Goal: Communication & Community: Answer question/provide support

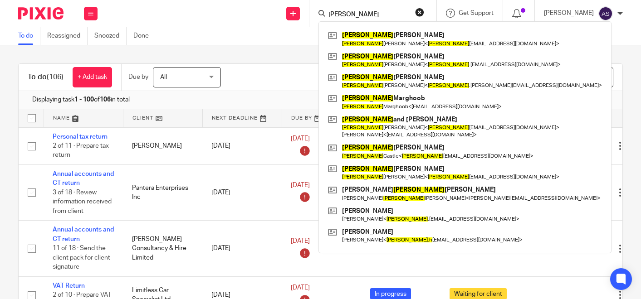
click at [380, 42] on link at bounding box center [464, 39] width 278 height 21
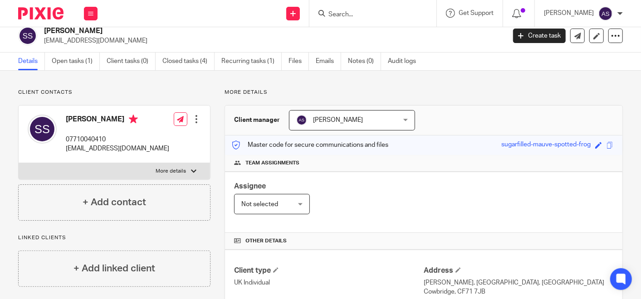
scroll to position [7, 0]
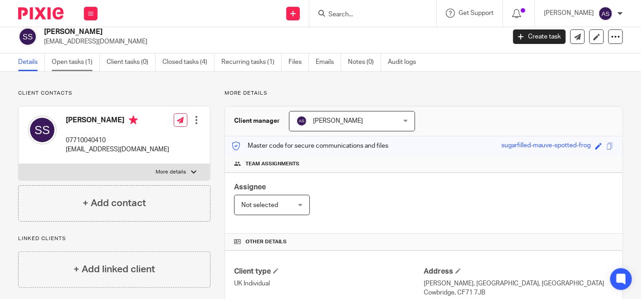
drag, startPoint x: 95, startPoint y: 78, endPoint x: 73, endPoint y: 59, distance: 28.0
click at [73, 59] on link "Open tasks (1)" at bounding box center [76, 62] width 48 height 18
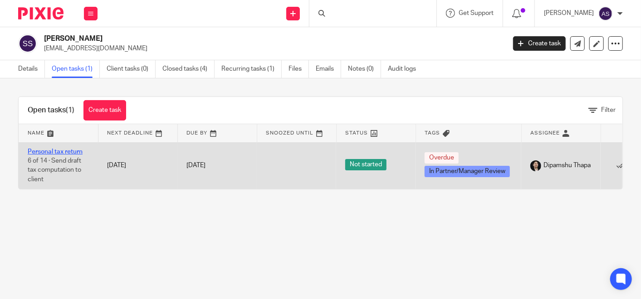
click at [74, 150] on link "Personal tax return" at bounding box center [55, 152] width 55 height 6
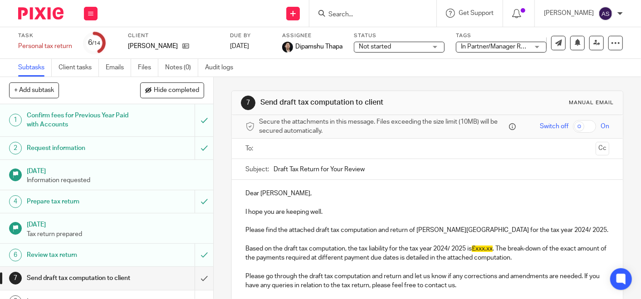
click at [370, 170] on input "Draft Tax Return for Your Review" at bounding box center [440, 169] width 335 height 20
click at [273, 146] on input "text" at bounding box center [426, 149] width 329 height 10
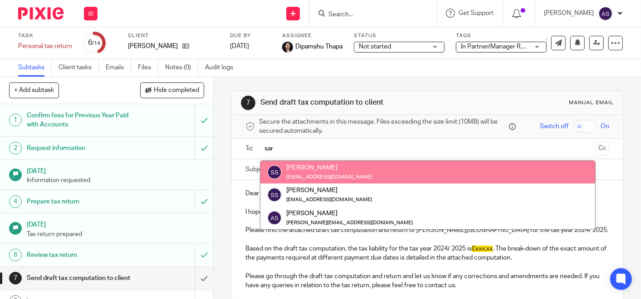
type input "sar"
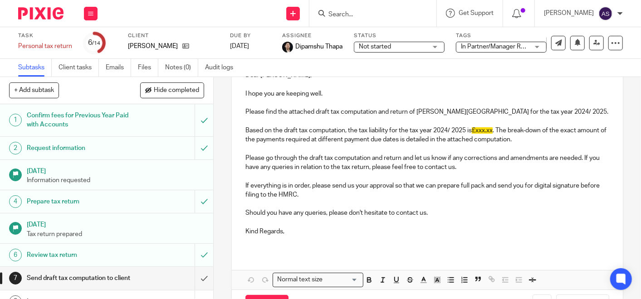
scroll to position [123, 0]
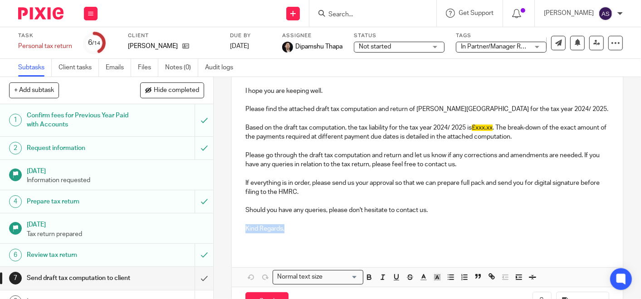
drag, startPoint x: 242, startPoint y: 228, endPoint x: 302, endPoint y: 230, distance: 60.3
click at [302, 230] on p "Kind Regards," at bounding box center [427, 228] width 364 height 9
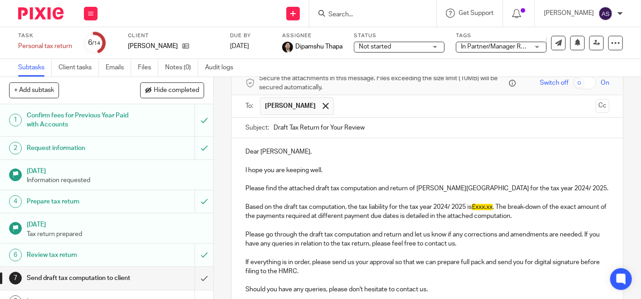
click at [473, 207] on span "£xxx.xx" at bounding box center [481, 207] width 21 height 6
click at [476, 208] on p "Based on the draft tax computation, the tax liability for the tax year 2024/ 20…" at bounding box center [427, 212] width 364 height 19
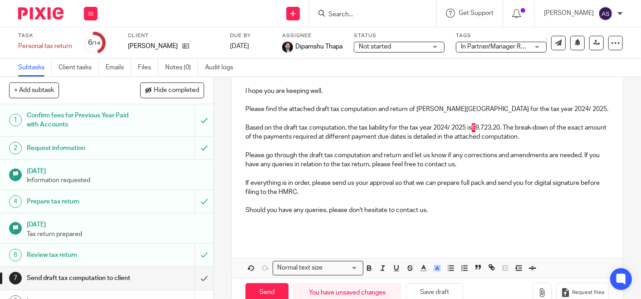
scroll to position [124, 0]
click at [422, 267] on icon "button" at bounding box center [423, 267] width 8 height 8
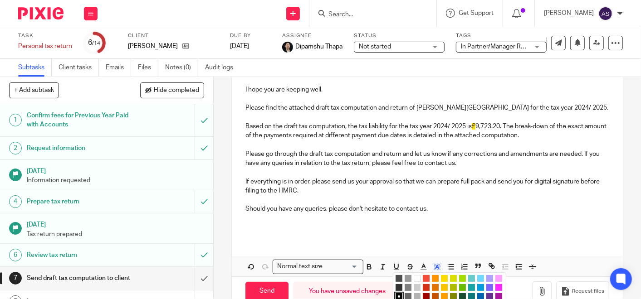
click at [417, 276] on li "color:#FFFFFF" at bounding box center [416, 278] width 7 height 7
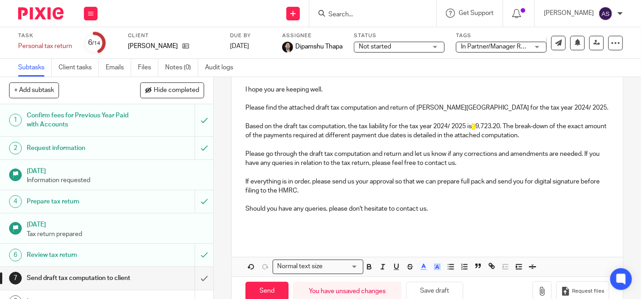
click at [485, 206] on p "Should you have any queries, please don't hesitate to contact us." at bounding box center [427, 208] width 364 height 9
drag, startPoint x: 471, startPoint y: 128, endPoint x: 478, endPoint y: 127, distance: 7.3
click at [478, 127] on p "Based on the draft tax computation, the tax liability for the tax year 2024/ 20…" at bounding box center [427, 131] width 364 height 19
click at [436, 268] on icon "button" at bounding box center [437, 267] width 8 height 8
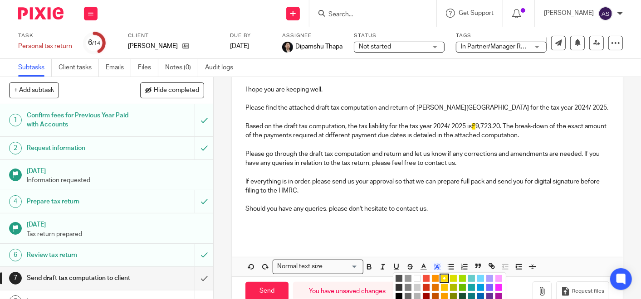
click at [415, 278] on li "color:#FFFFFF" at bounding box center [416, 278] width 7 height 7
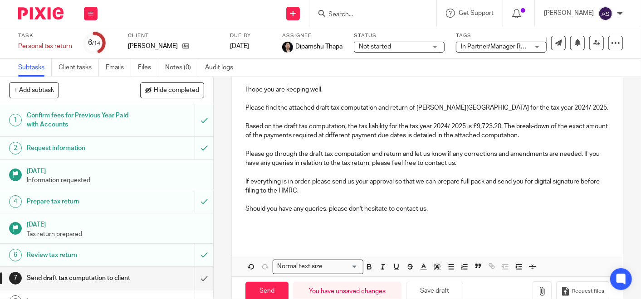
click at [483, 234] on div "Dear Sarah, I hope you are keeping well. Please find the attached draft tax com…" at bounding box center [427, 148] width 391 height 181
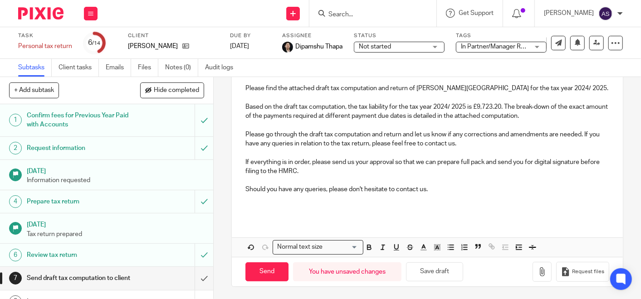
scroll to position [134, 0]
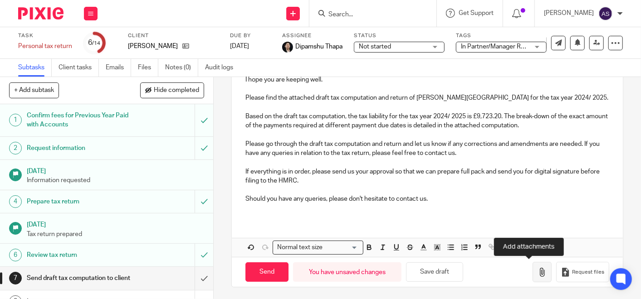
click at [537, 270] on icon "button" at bounding box center [541, 272] width 9 height 9
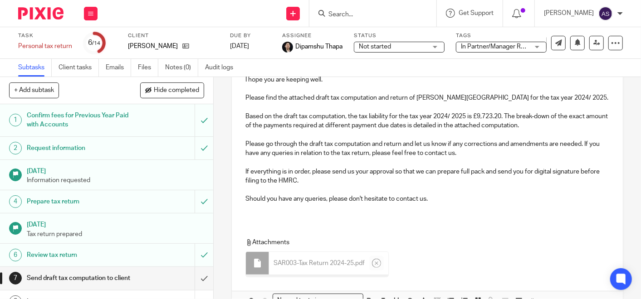
scroll to position [0, 0]
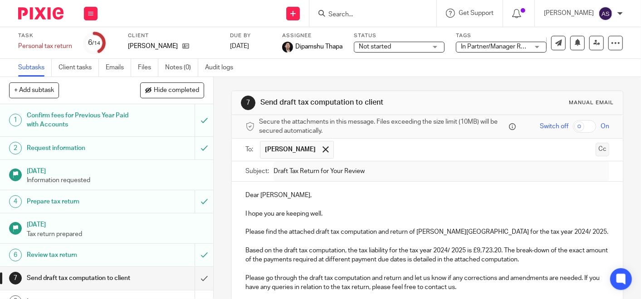
click at [595, 151] on button "Cc" at bounding box center [602, 150] width 14 height 14
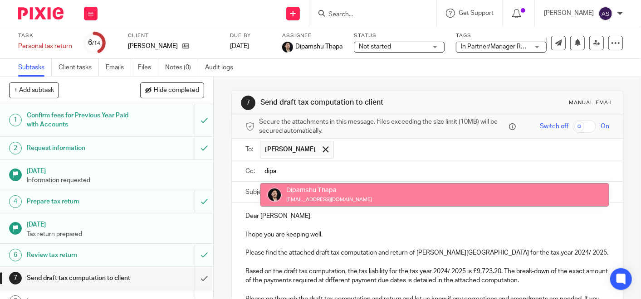
type input "dipa"
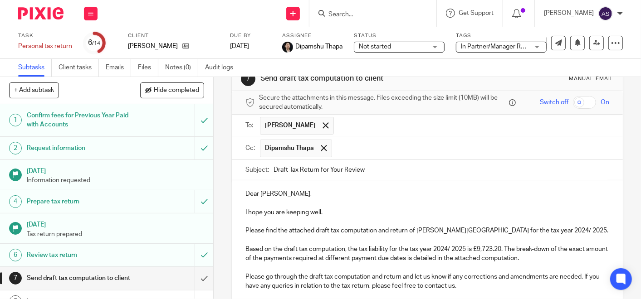
scroll to position [24, 0]
click at [373, 175] on input "Draft Tax Return for Your Review" at bounding box center [440, 170] width 335 height 20
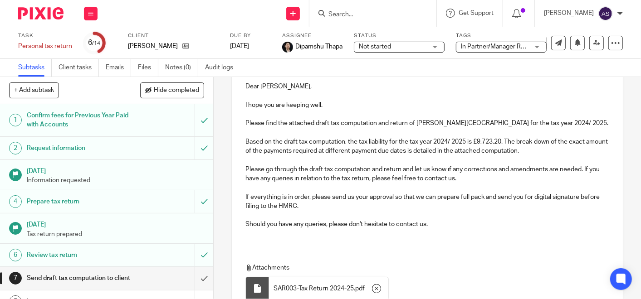
scroll to position [208, 0]
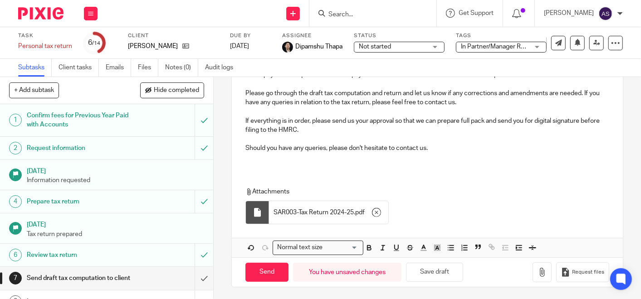
type input "Draft Tax Return for Your Review 2024-25"
click at [340, 124] on p "If everything is in order, please send us your approval so that we can prepare …" at bounding box center [427, 125] width 364 height 19
click at [336, 131] on p "If everything is in order, please send us your approval so that we can prepare …" at bounding box center [427, 125] width 364 height 19
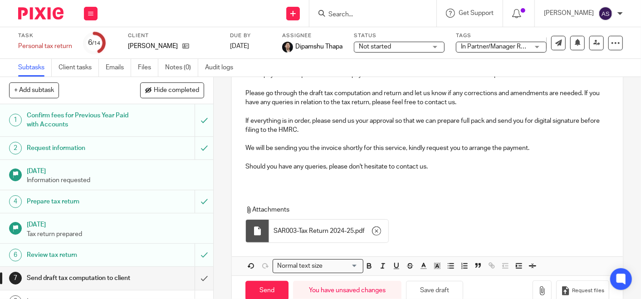
click at [286, 184] on div "Dear Sarah, I hope you are keeping well. Please find the attached draft tax com…" at bounding box center [427, 92] width 391 height 190
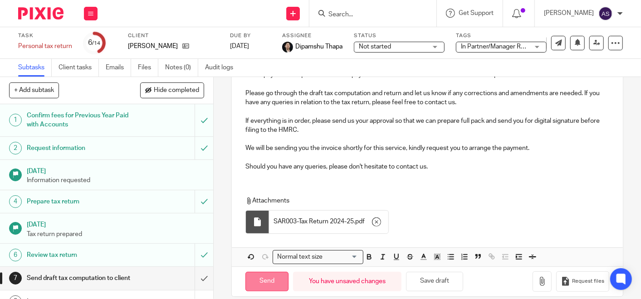
click at [273, 281] on input "Send" at bounding box center [266, 281] width 43 height 19
type input "Sent"
